Goal: Browse casually

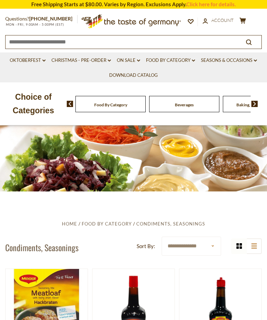
scroll to position [649, 0]
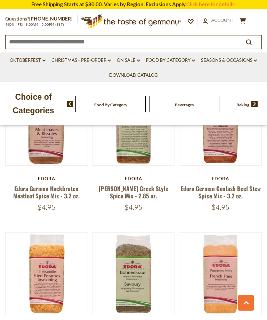
click at [156, 22] on icon at bounding box center [133, 20] width 96 height 12
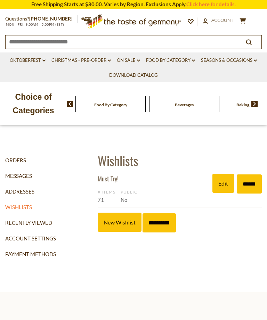
click at [110, 182] on link "Must Try!" at bounding box center [108, 178] width 21 height 9
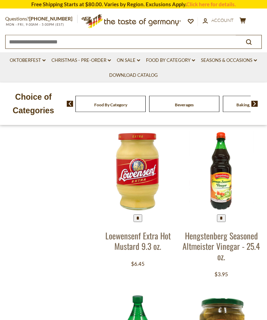
scroll to position [222, 0]
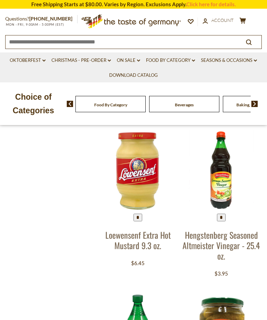
click at [229, 170] on img at bounding box center [221, 170] width 81 height 81
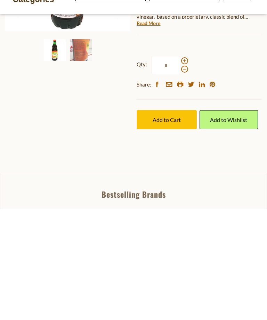
scroll to position [96, 0]
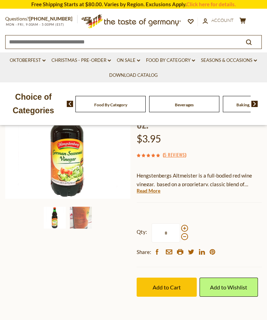
click at [153, 192] on link "Read More" at bounding box center [149, 190] width 24 height 7
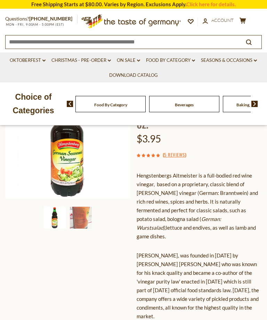
click at [83, 216] on img at bounding box center [81, 218] width 22 height 22
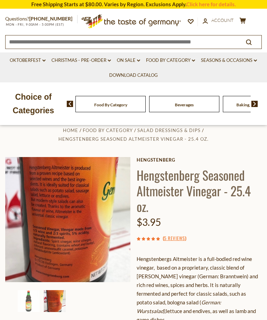
scroll to position [0, 0]
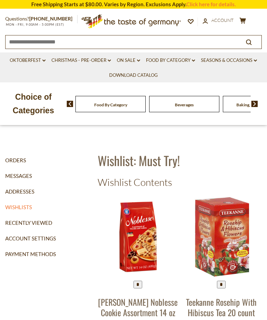
click at [147, 233] on img at bounding box center [138, 236] width 81 height 81
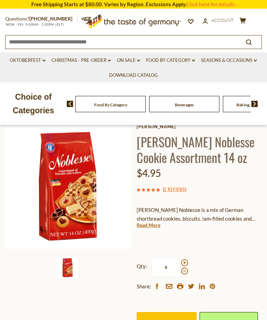
scroll to position [39, 0]
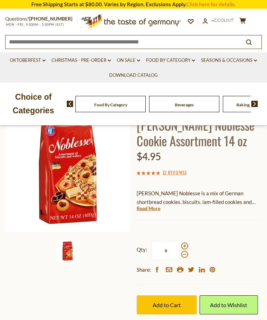
click at [178, 171] on link "2 Reviews" at bounding box center [174, 173] width 21 height 8
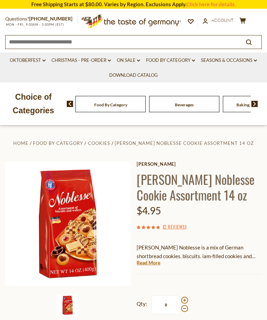
click at [178, 225] on link "2 Reviews" at bounding box center [174, 227] width 21 height 8
click at [179, 228] on link "2 Reviews" at bounding box center [174, 227] width 21 height 8
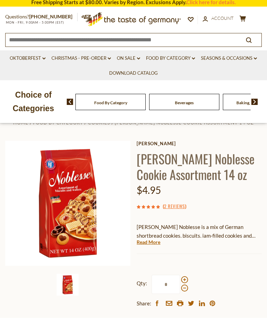
scroll to position [21, 0]
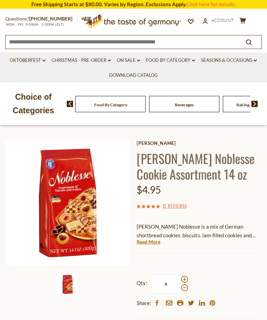
click at [155, 242] on link "Read More" at bounding box center [149, 241] width 24 height 7
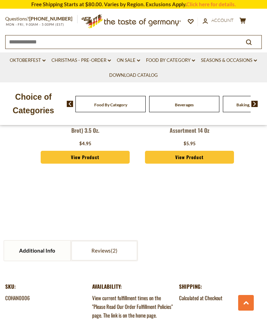
scroll to position [642, 0]
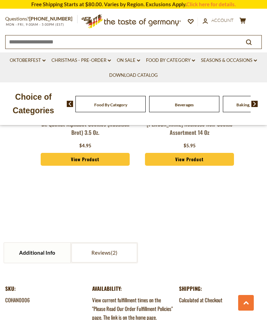
click at [129, 243] on link "Reviews" at bounding box center [104, 253] width 66 height 20
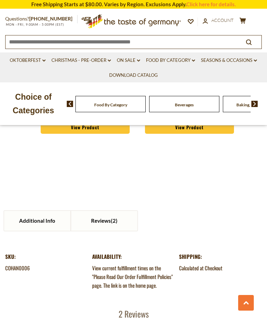
scroll to position [674, 0]
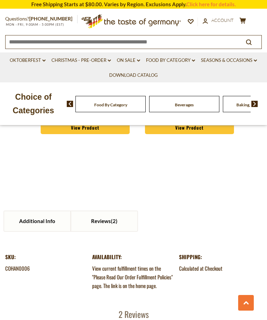
click at [110, 213] on link "Reviews" at bounding box center [104, 221] width 66 height 20
click at [46, 213] on link "Additional Info" at bounding box center [37, 221] width 66 height 20
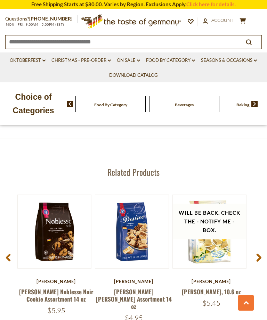
scroll to position [816, 0]
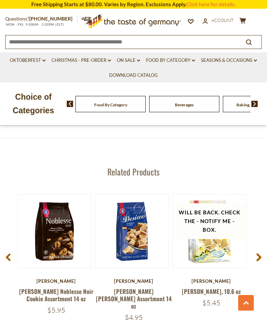
click at [8, 254] on use at bounding box center [8, 257] width 5 height 7
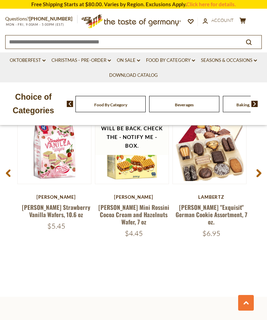
scroll to position [859, 0]
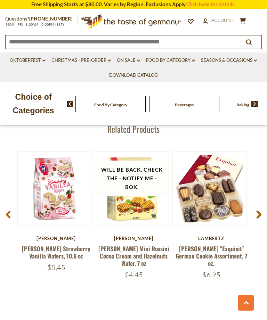
click at [190, 57] on link "Food By Category dropdown_arrow" at bounding box center [170, 61] width 49 height 8
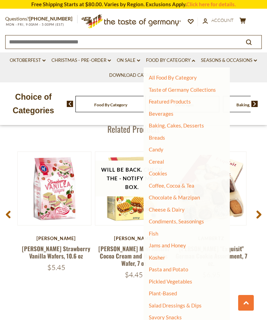
click at [196, 124] on link "Baking, Cakes, Desserts" at bounding box center [176, 125] width 55 height 6
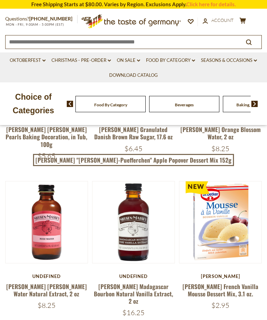
scroll to position [244, 0]
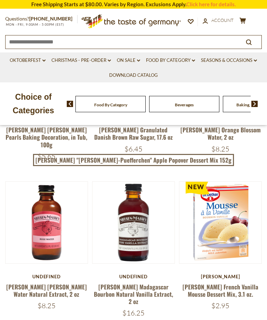
click at [150, 23] on icon ".st0{fill:#EDD300;} .st1{fill:#D33E21;}" at bounding box center [133, 21] width 96 height 21
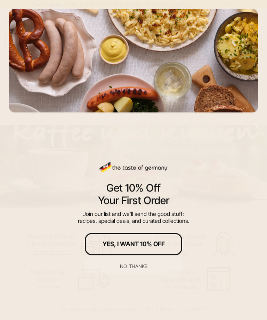
scroll to position [52, 0]
click at [137, 269] on div "No, thanks" at bounding box center [133, 266] width 27 height 5
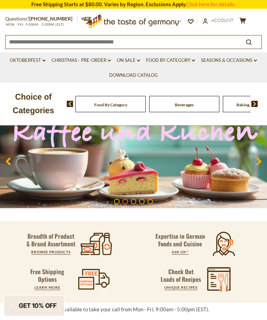
click at [188, 286] on link "UNIQUE RECIPES" at bounding box center [180, 287] width 33 height 4
